Goal: Task Accomplishment & Management: Complete application form

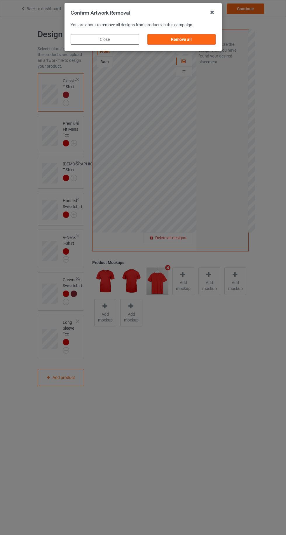
click at [186, 40] on div "Remove all" at bounding box center [181, 39] width 69 height 11
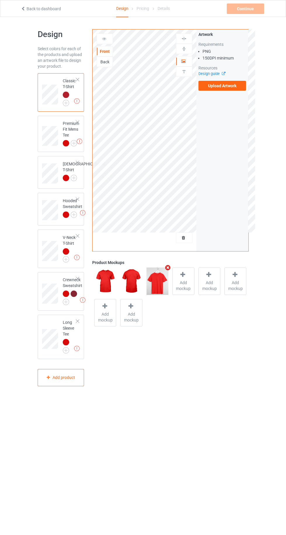
click at [0, 0] on img at bounding box center [0, 0] width 0 height 0
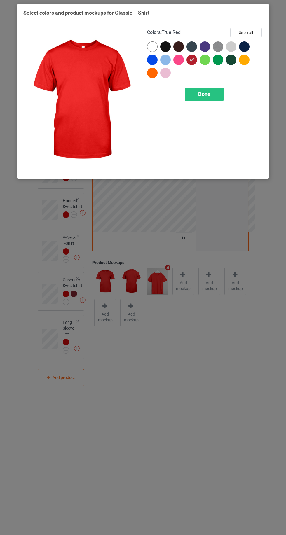
click at [167, 46] on div at bounding box center [165, 46] width 11 height 11
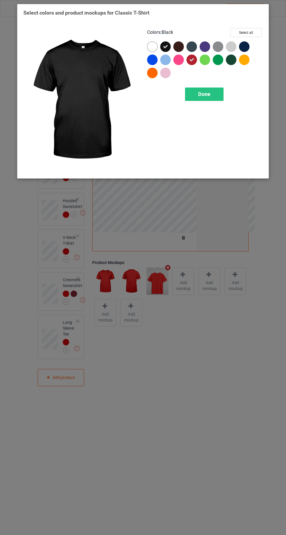
click at [181, 48] on div at bounding box center [178, 46] width 11 height 11
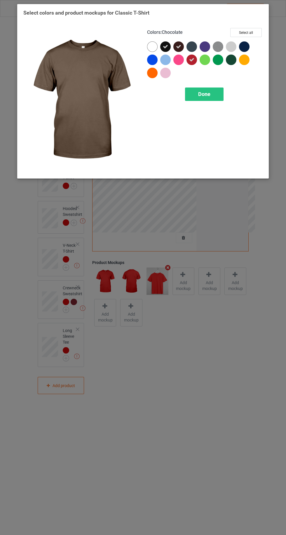
click at [191, 45] on div at bounding box center [192, 46] width 11 height 11
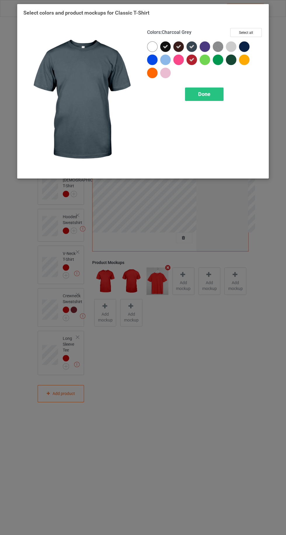
click at [244, 44] on div at bounding box center [244, 46] width 11 height 11
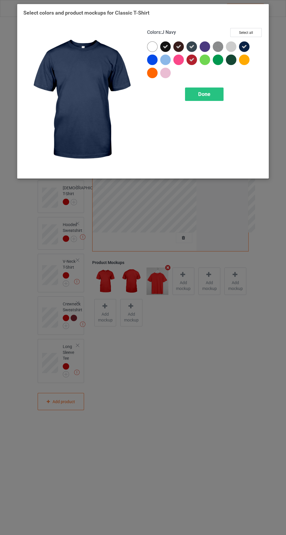
click at [203, 93] on span "Done" at bounding box center [204, 94] width 12 height 6
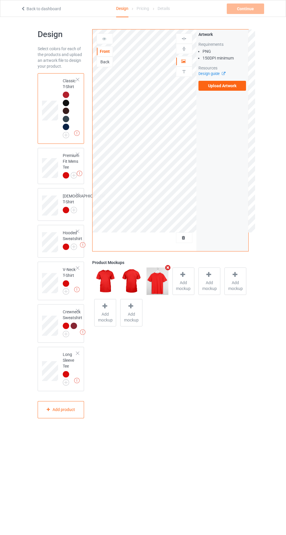
click at [67, 173] on div at bounding box center [66, 175] width 6 height 6
click at [0, 0] on img at bounding box center [0, 0] width 0 height 0
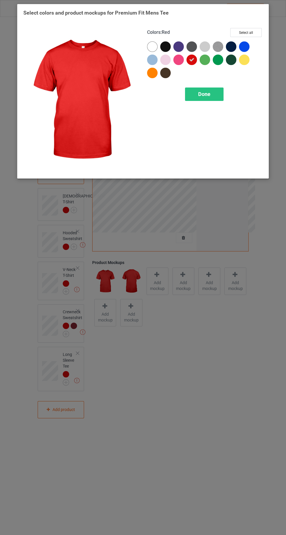
click at [165, 44] on div at bounding box center [165, 46] width 11 height 11
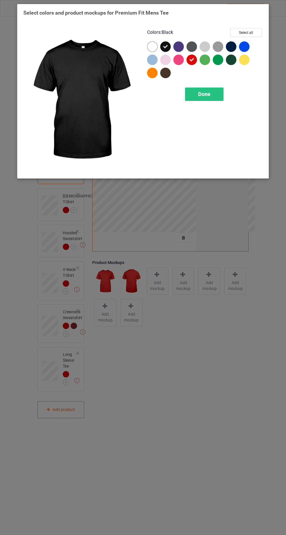
click at [194, 89] on div "Done" at bounding box center [204, 94] width 39 height 13
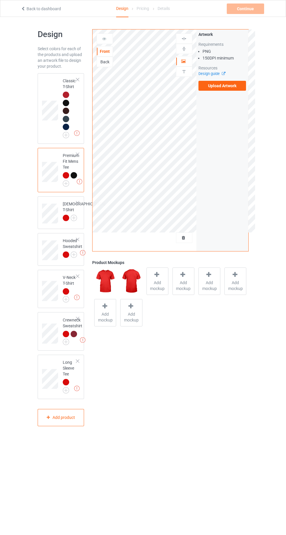
click at [67, 258] on div at bounding box center [66, 255] width 6 height 6
click at [0, 0] on img at bounding box center [0, 0] width 0 height 0
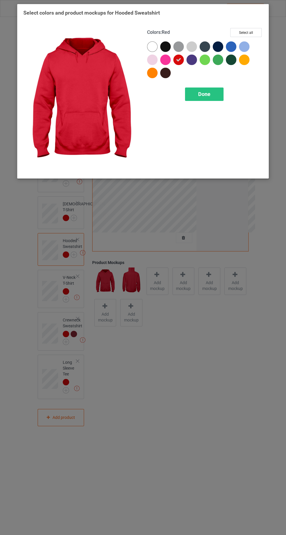
click at [168, 42] on div at bounding box center [166, 47] width 13 height 13
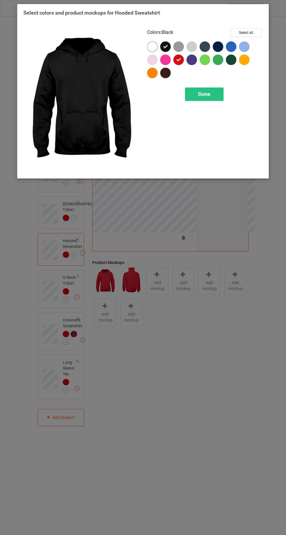
click at [214, 90] on div "Done" at bounding box center [204, 94] width 39 height 13
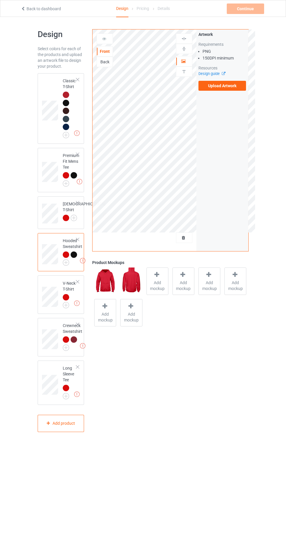
click at [0, 0] on img at bounding box center [0, 0] width 0 height 0
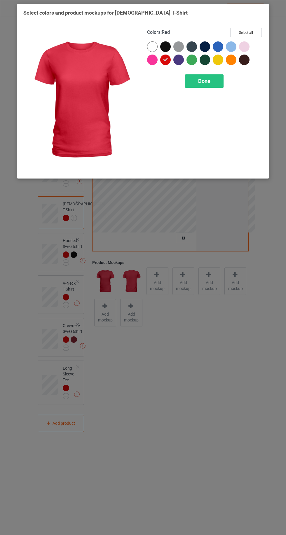
click at [170, 44] on div at bounding box center [165, 46] width 11 height 11
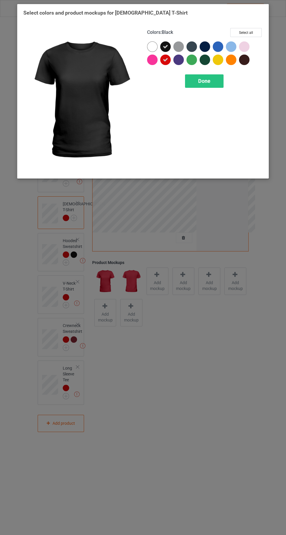
click at [207, 75] on div "Done" at bounding box center [204, 80] width 39 height 13
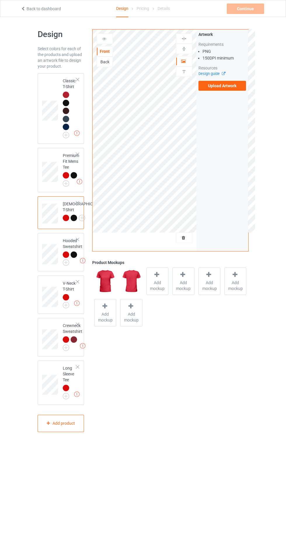
click at [64, 93] on div at bounding box center [66, 95] width 6 height 6
click at [228, 86] on label "Upload Artwork" at bounding box center [223, 86] width 48 height 10
click at [0, 0] on input "Upload Artwork" at bounding box center [0, 0] width 0 height 0
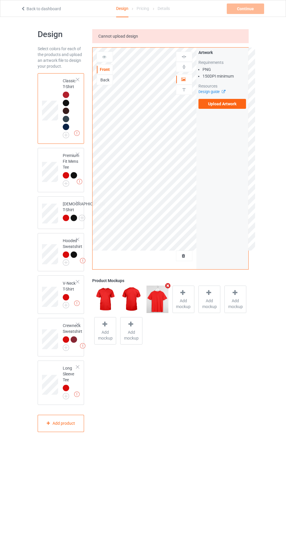
click at [221, 105] on label "Upload Artwork" at bounding box center [223, 104] width 48 height 10
click at [0, 0] on input "Upload Artwork" at bounding box center [0, 0] width 0 height 0
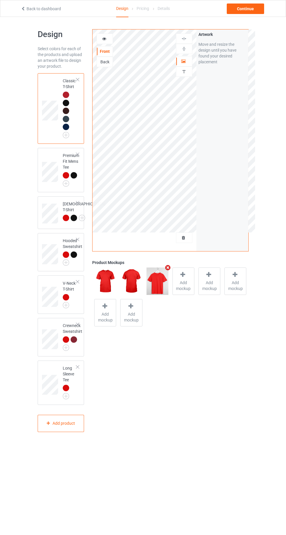
click at [186, 62] on div at bounding box center [184, 61] width 16 height 6
click at [185, 285] on span "Add mockup" at bounding box center [183, 286] width 21 height 12
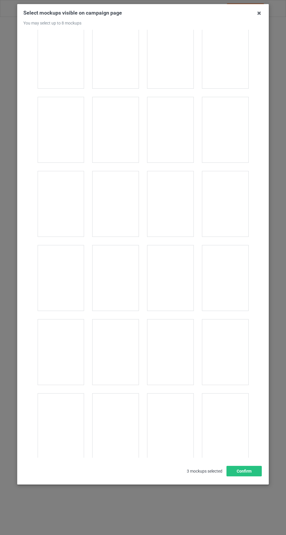
scroll to position [977, 0]
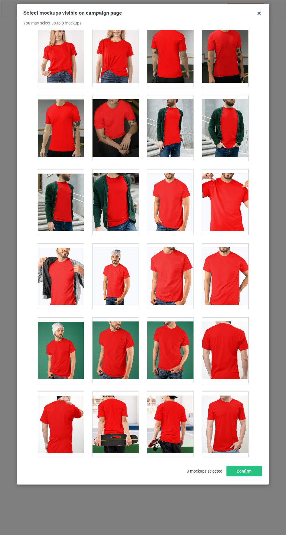
click at [226, 182] on div at bounding box center [225, 202] width 46 height 65
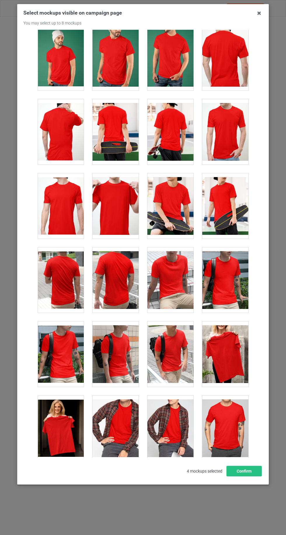
scroll to position [1315, 0]
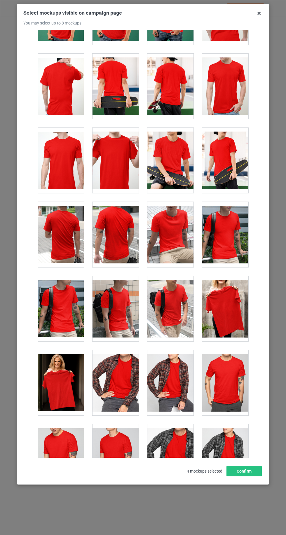
click at [63, 373] on div at bounding box center [61, 382] width 46 height 65
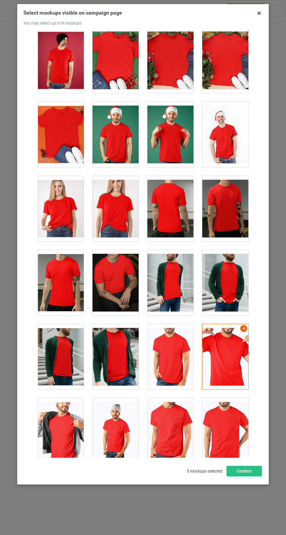
scroll to position [753, 0]
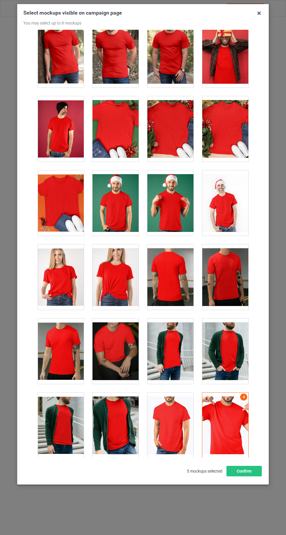
click at [65, 280] on div at bounding box center [61, 277] width 46 height 65
click at [259, 14] on icon at bounding box center [259, 12] width 9 height 9
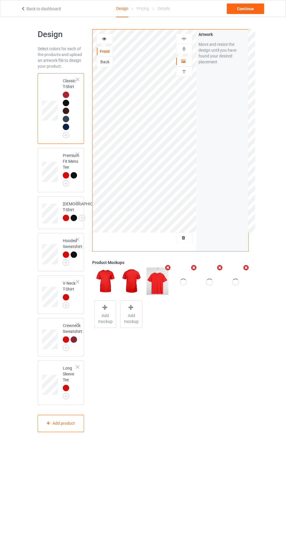
click at [105, 38] on icon at bounding box center [104, 38] width 5 height 4
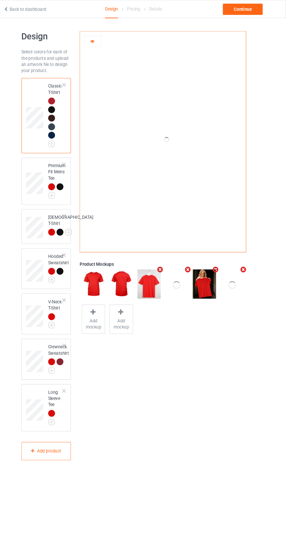
scroll to position [0, 0]
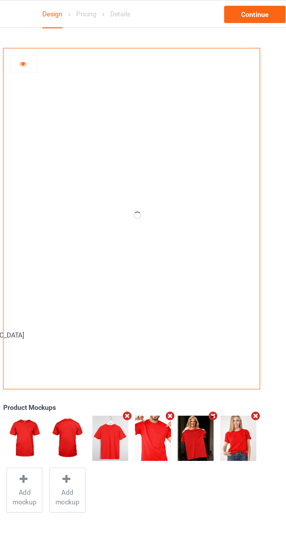
click at [107, 38] on div at bounding box center [105, 39] width 16 height 6
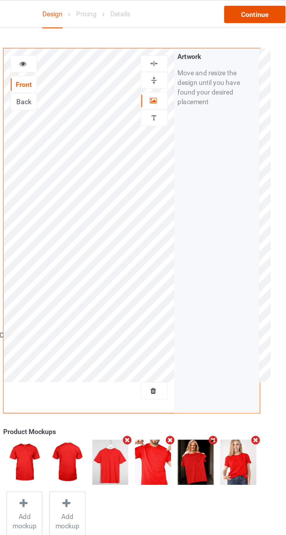
click at [252, 8] on div "Continue" at bounding box center [245, 9] width 37 height 11
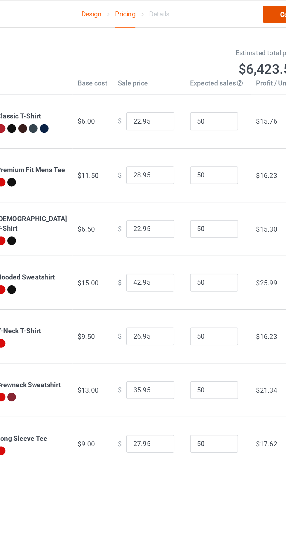
click at [233, 12] on link "Continue" at bounding box center [245, 9] width 37 height 11
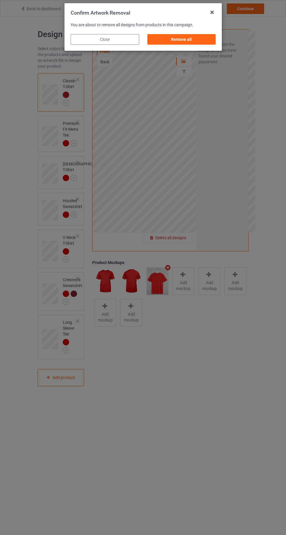
click at [203, 37] on div "Remove all" at bounding box center [181, 39] width 69 height 11
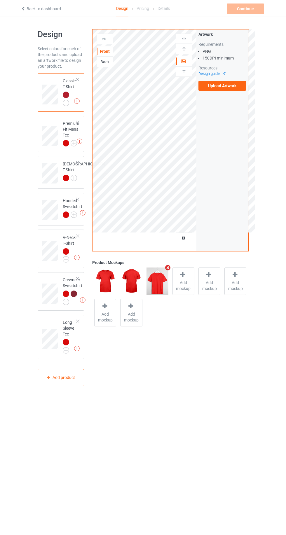
click at [228, 86] on label "Upload Artwork" at bounding box center [223, 86] width 48 height 10
click at [0, 0] on input "Upload Artwork" at bounding box center [0, 0] width 0 height 0
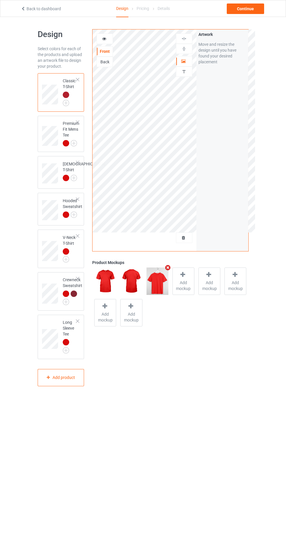
click at [187, 288] on span "Add mockup" at bounding box center [183, 286] width 21 height 12
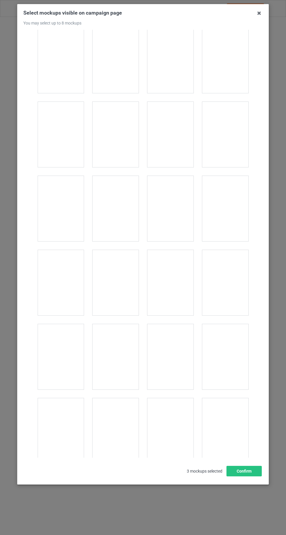
scroll to position [523, 0]
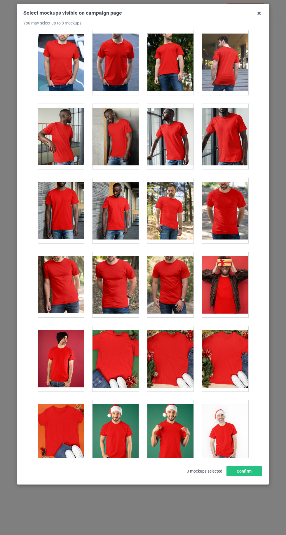
click at [232, 346] on div at bounding box center [225, 358] width 46 height 65
click at [237, 356] on div at bounding box center [225, 358] width 46 height 65
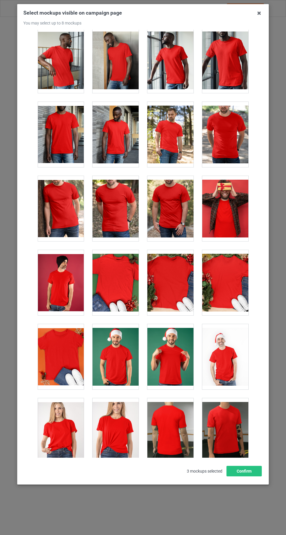
scroll to position [601, 0]
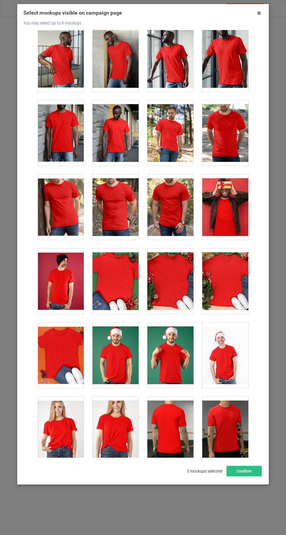
click at [61, 435] on div at bounding box center [61, 429] width 46 height 65
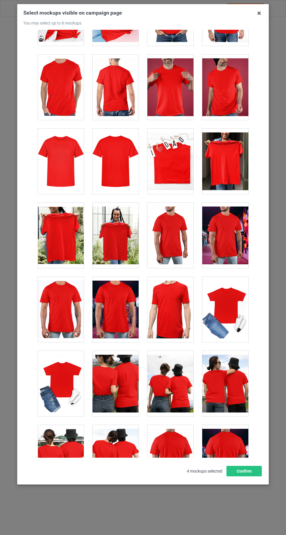
scroll to position [2488, 0]
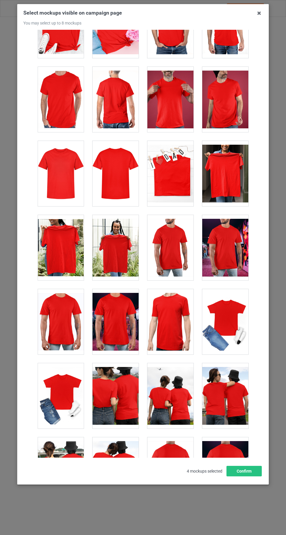
click at [228, 325] on div at bounding box center [225, 321] width 46 height 65
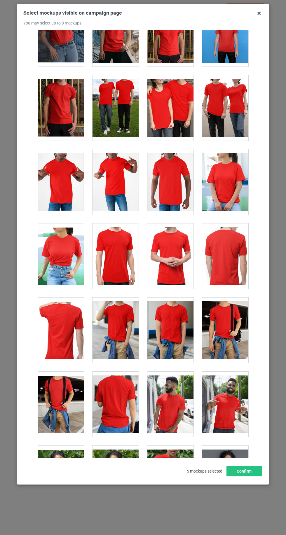
scroll to position [3075, 0]
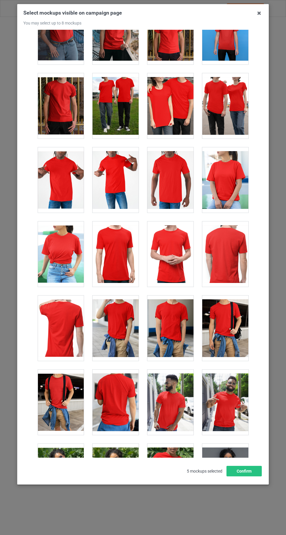
click at [61, 261] on div at bounding box center [61, 254] width 46 height 65
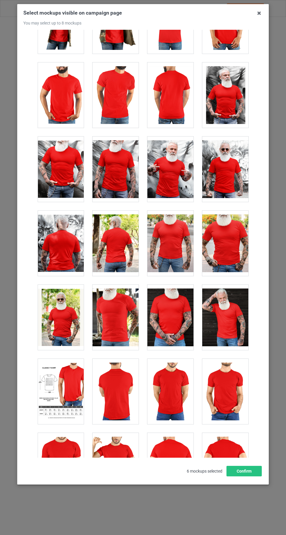
scroll to position [4728, 0]
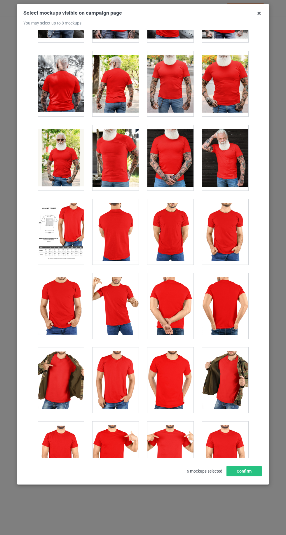
click at [130, 302] on div at bounding box center [116, 306] width 46 height 65
click at [250, 477] on button "Confirm" at bounding box center [244, 471] width 35 height 11
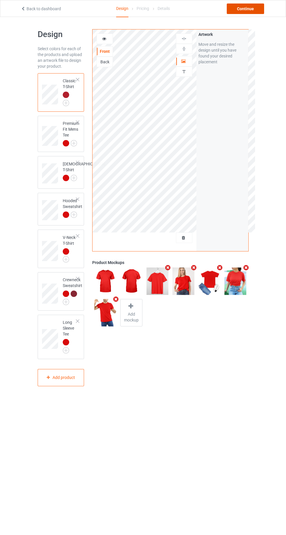
click at [254, 9] on div "Continue" at bounding box center [245, 9] width 37 height 11
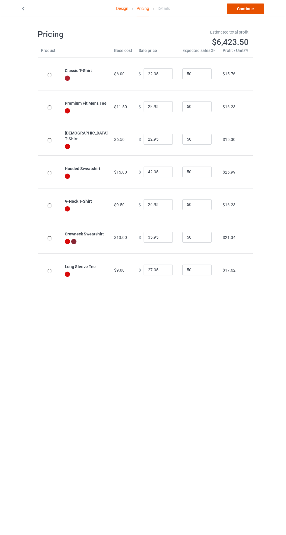
click at [249, 11] on link "Continue" at bounding box center [245, 9] width 37 height 11
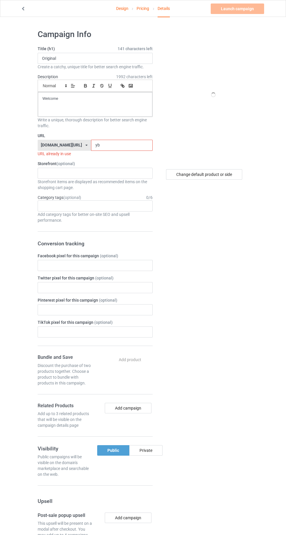
click at [107, 145] on input "yb" at bounding box center [122, 145] width 62 height 11
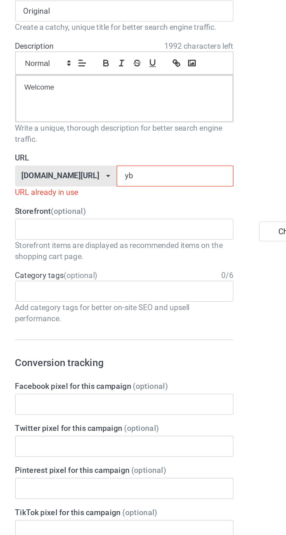
type input "yb0"
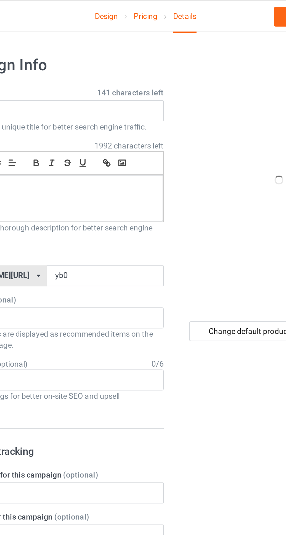
click at [122, 8] on link "Design" at bounding box center [122, 8] width 12 height 16
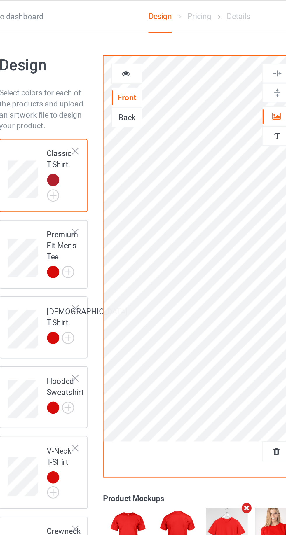
click at [0, 0] on img at bounding box center [0, 0] width 0 height 0
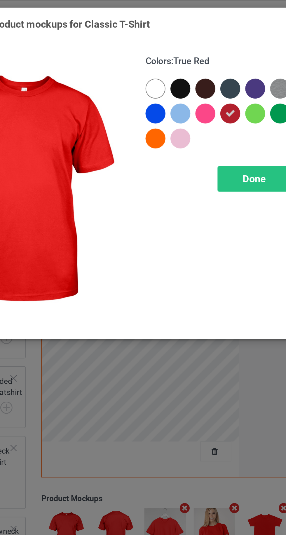
click at [167, 46] on div at bounding box center [165, 46] width 11 height 11
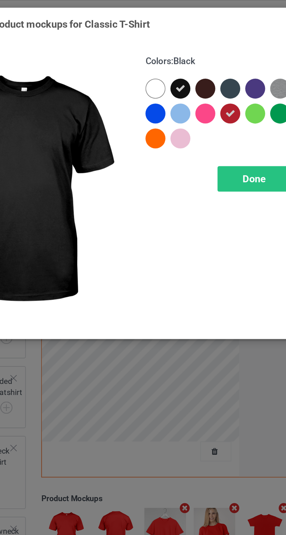
click at [177, 47] on div at bounding box center [178, 46] width 11 height 11
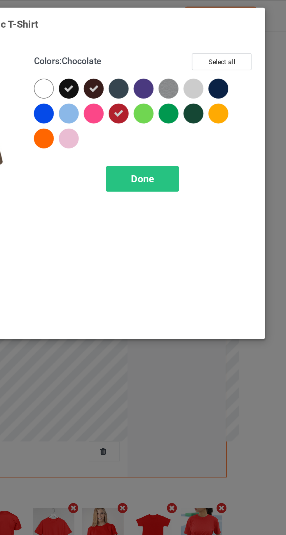
click at [249, 48] on div at bounding box center [245, 47] width 13 height 13
click at [234, 61] on div at bounding box center [231, 60] width 11 height 11
click at [189, 48] on div at bounding box center [192, 46] width 11 height 11
click at [210, 88] on div "Done" at bounding box center [204, 94] width 39 height 13
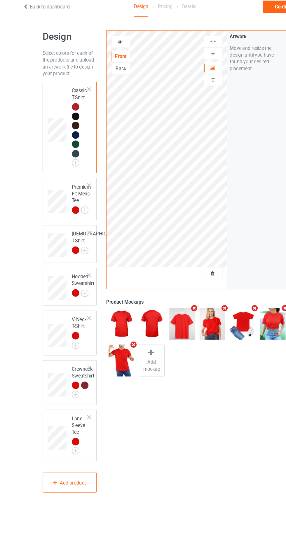
click at [0, 0] on img at bounding box center [0, 0] width 0 height 0
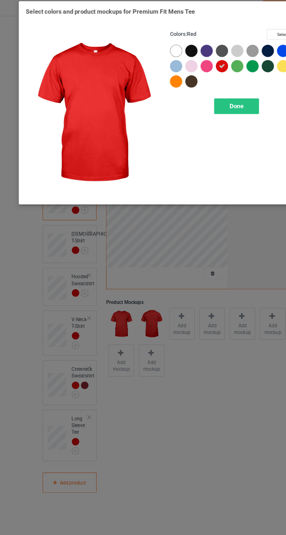
click at [170, 47] on div at bounding box center [165, 46] width 11 height 11
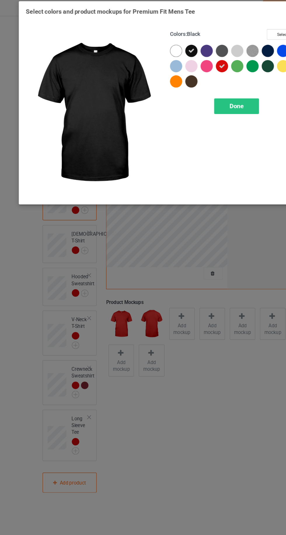
click at [200, 94] on span "Done" at bounding box center [204, 94] width 12 height 6
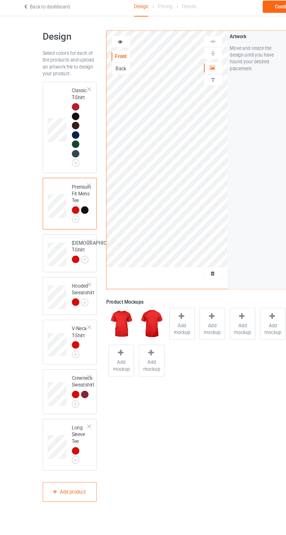
click at [0, 0] on img at bounding box center [0, 0] width 0 height 0
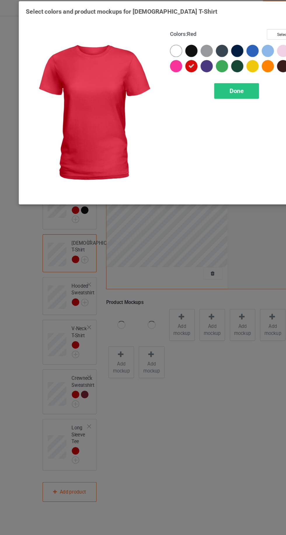
click at [165, 50] on div at bounding box center [165, 46] width 11 height 11
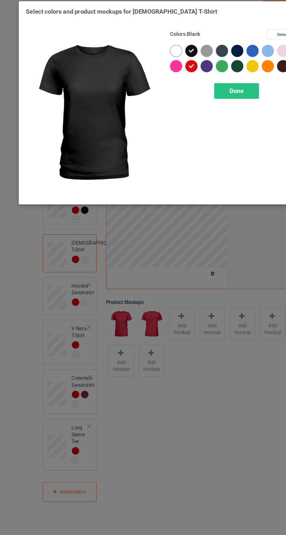
click at [195, 76] on div "Done" at bounding box center [204, 80] width 39 height 13
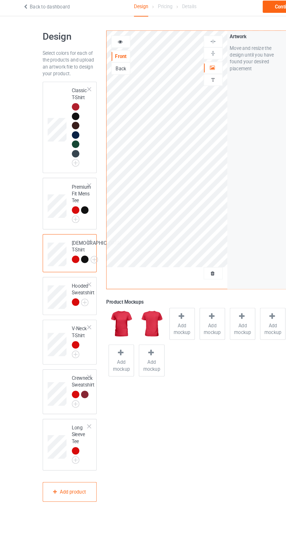
click at [0, 0] on img at bounding box center [0, 0] width 0 height 0
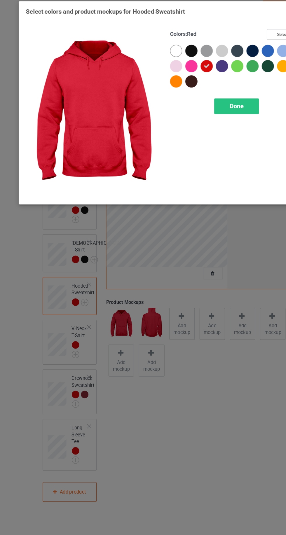
click at [166, 47] on div at bounding box center [165, 46] width 11 height 11
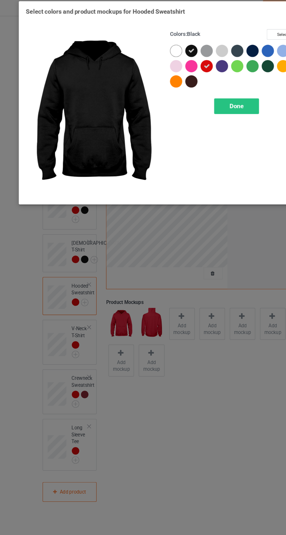
click at [204, 93] on span "Done" at bounding box center [204, 94] width 12 height 6
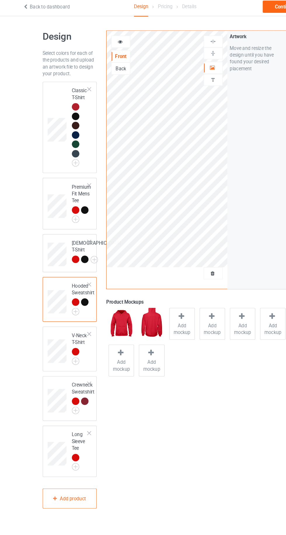
click at [68, 94] on div at bounding box center [66, 95] width 6 height 6
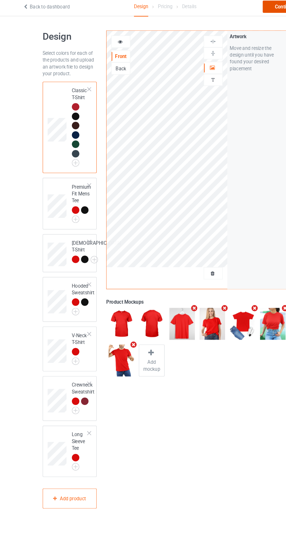
click at [235, 11] on div "Continue" at bounding box center [245, 9] width 37 height 11
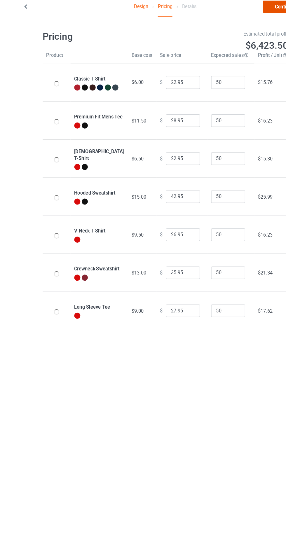
click at [233, 12] on link "Continue" at bounding box center [245, 9] width 37 height 11
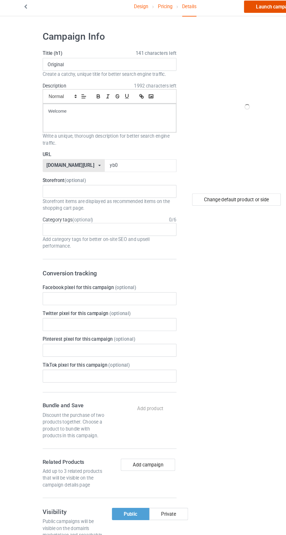
click at [236, 12] on link "Launch campaign" at bounding box center [237, 9] width 53 height 11
